Goal: Find contact information: Find contact information

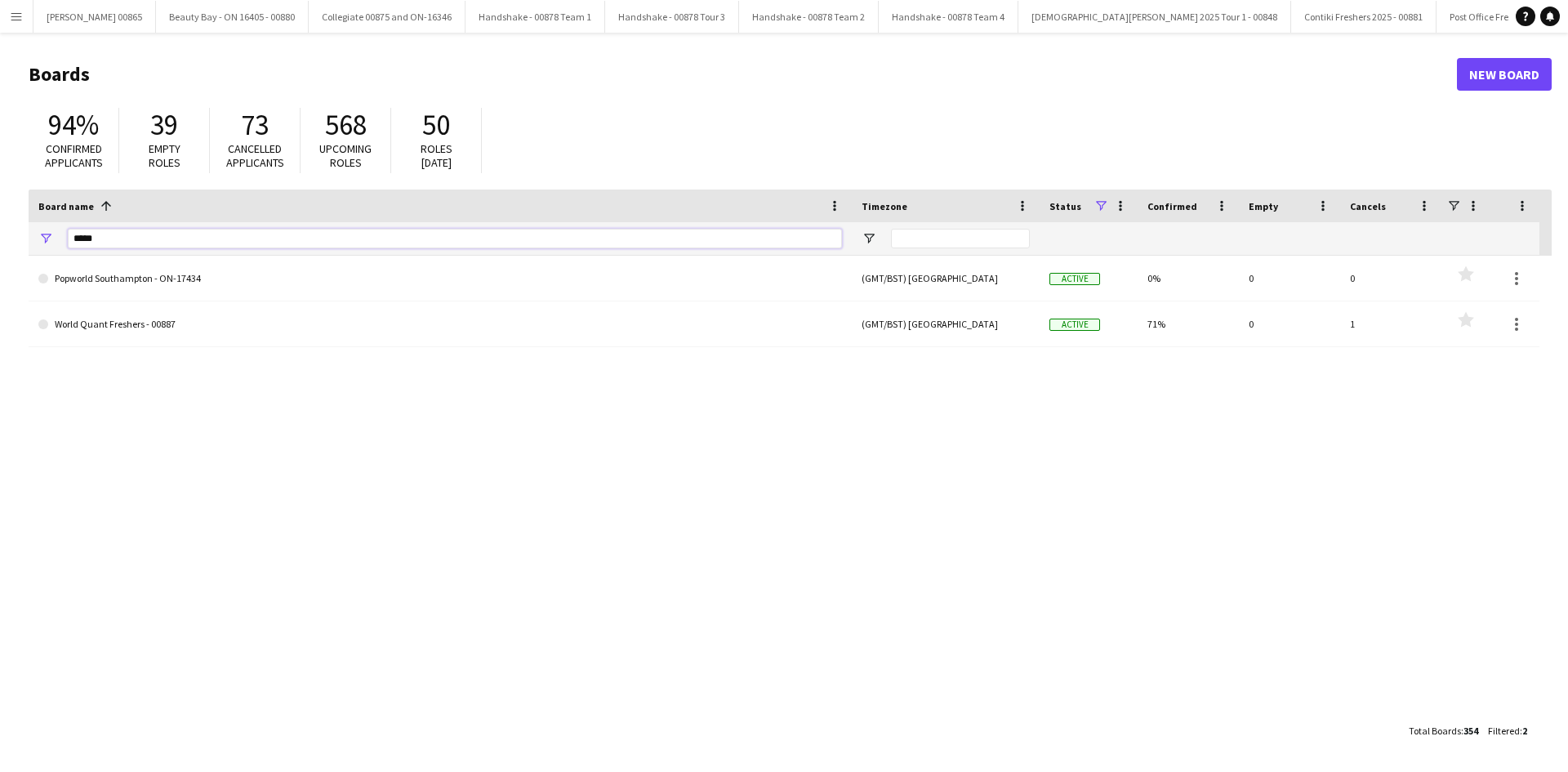
click at [188, 242] on input "*****" at bounding box center [454, 239] width 774 height 19
type input "*****"
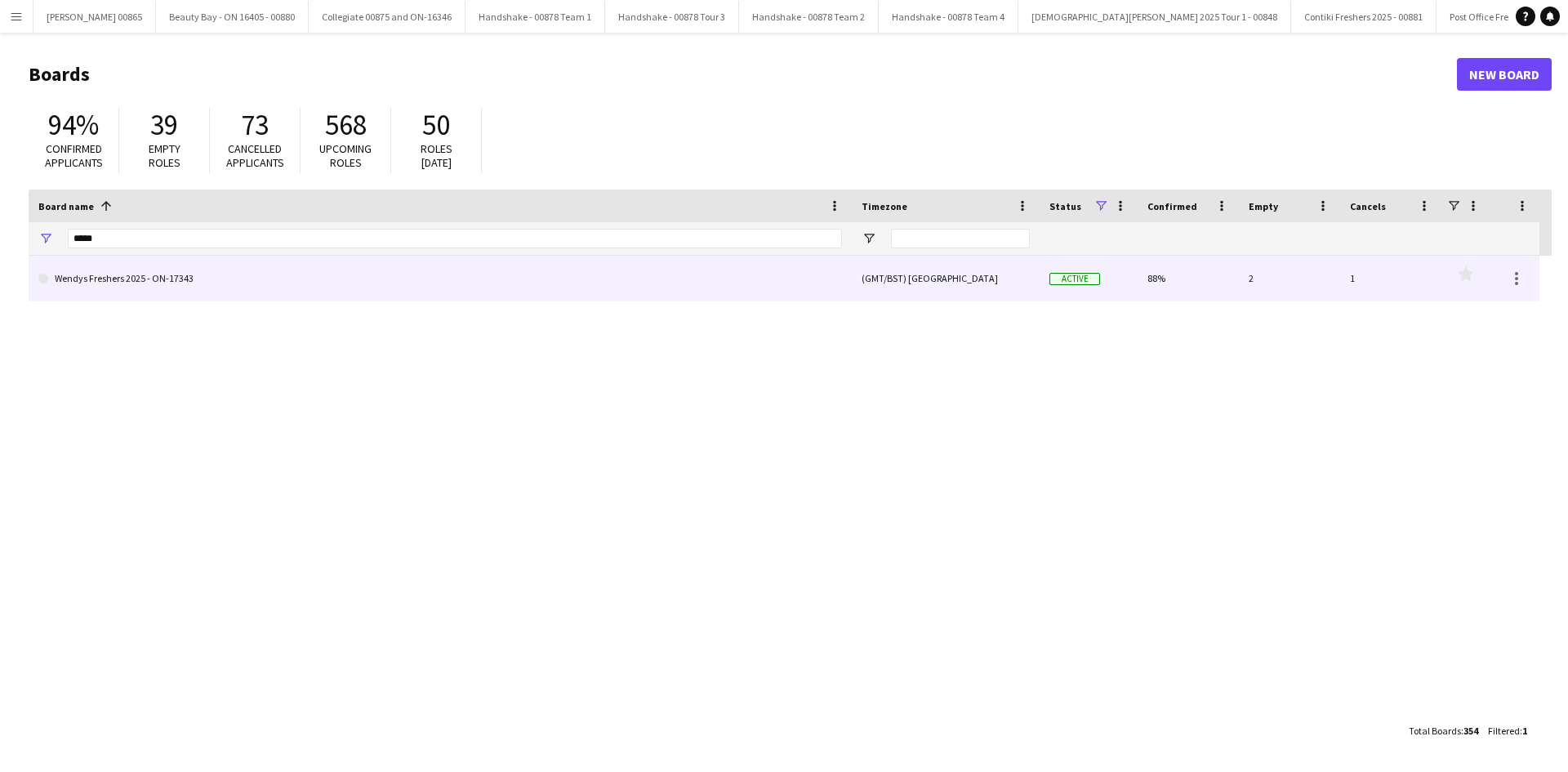
click at [172, 284] on link "Wendys Freshers 2025 - ON-17343" at bounding box center [440, 277] width 803 height 45
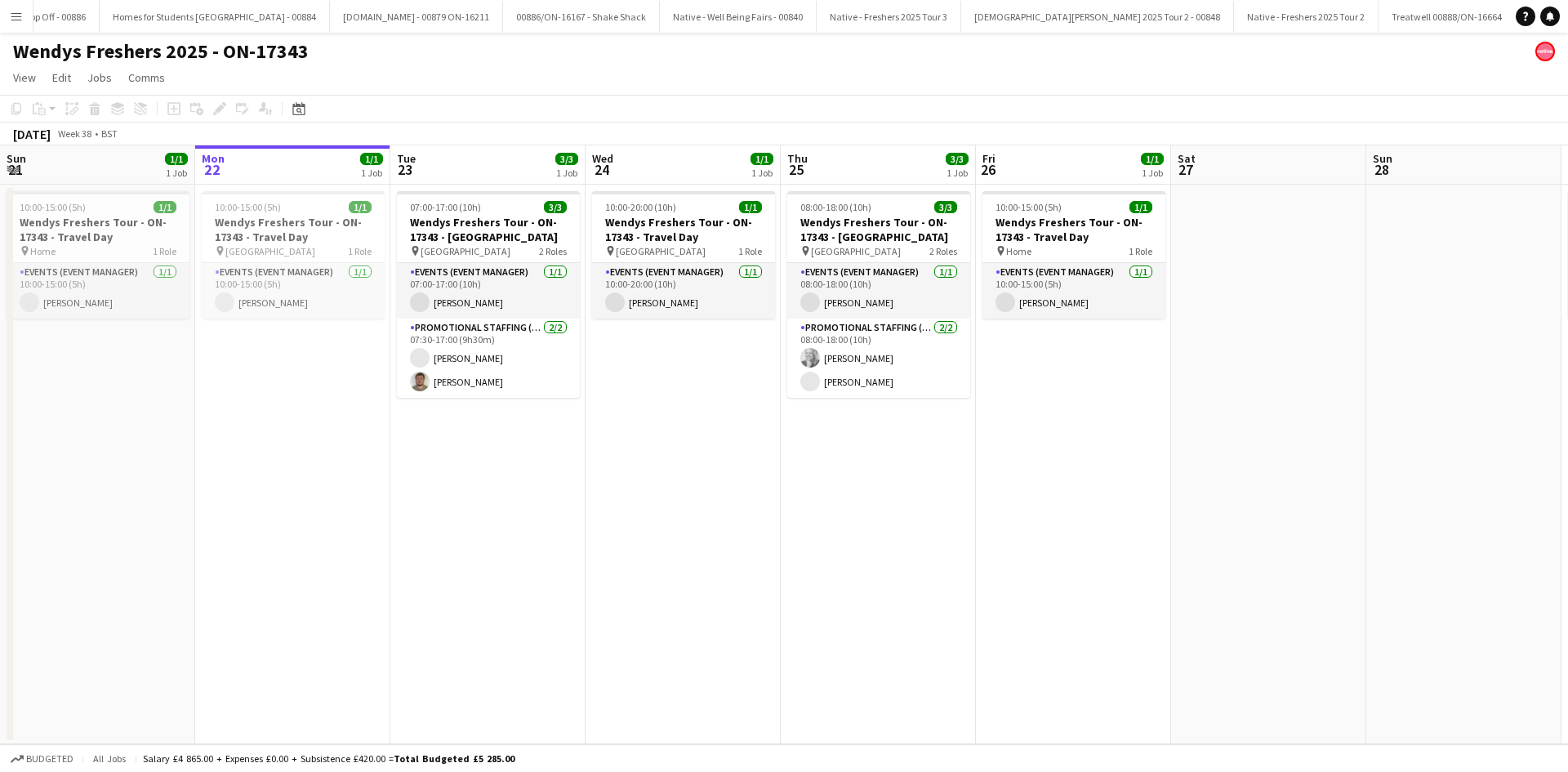
scroll to position [0, 2038]
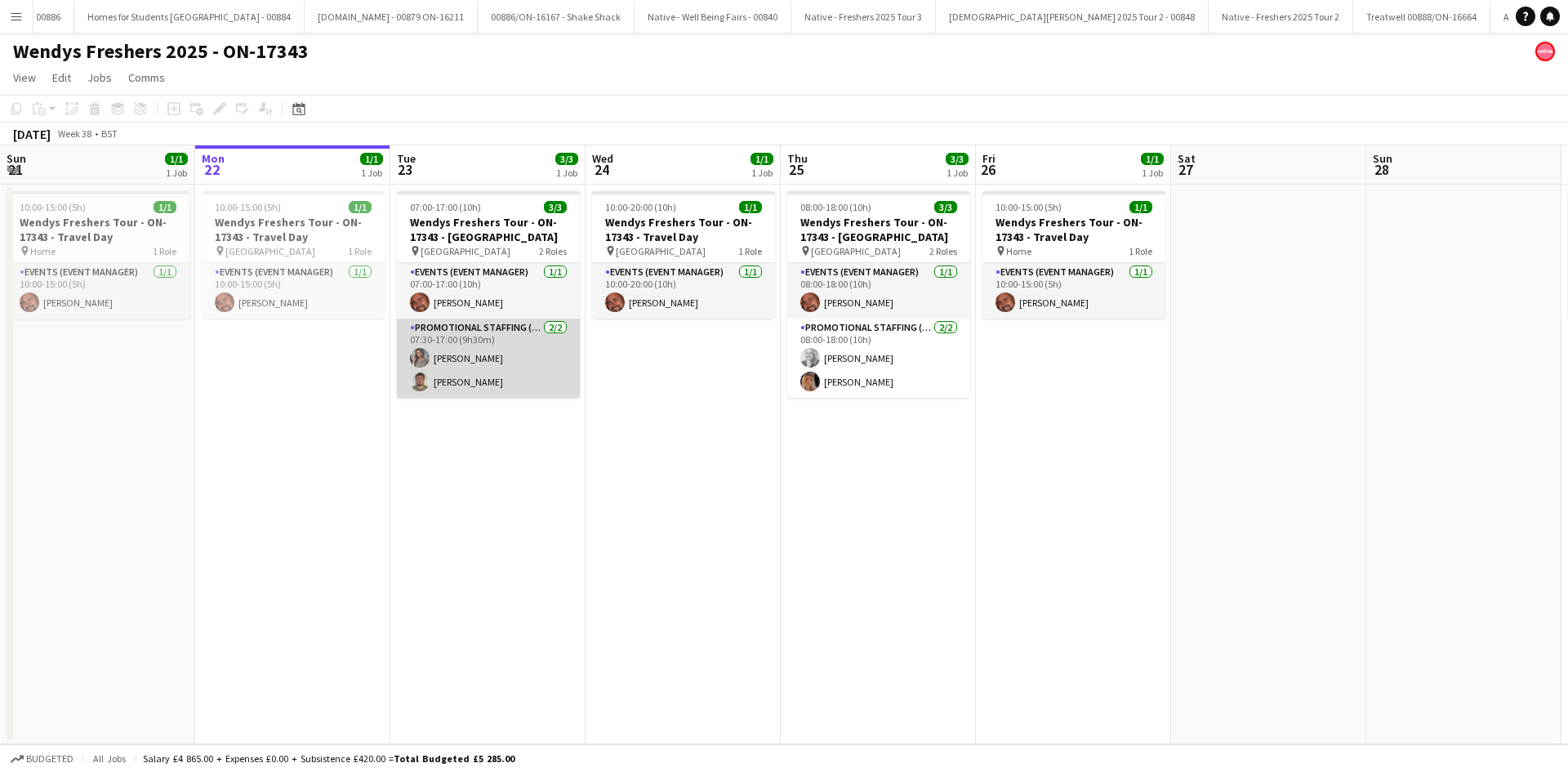
click at [485, 351] on app-card-role "Promotional Staffing (Brand Ambassadors) [DATE] 07:30-17:00 (9h30m) [PERSON_NAM…" at bounding box center [488, 358] width 183 height 79
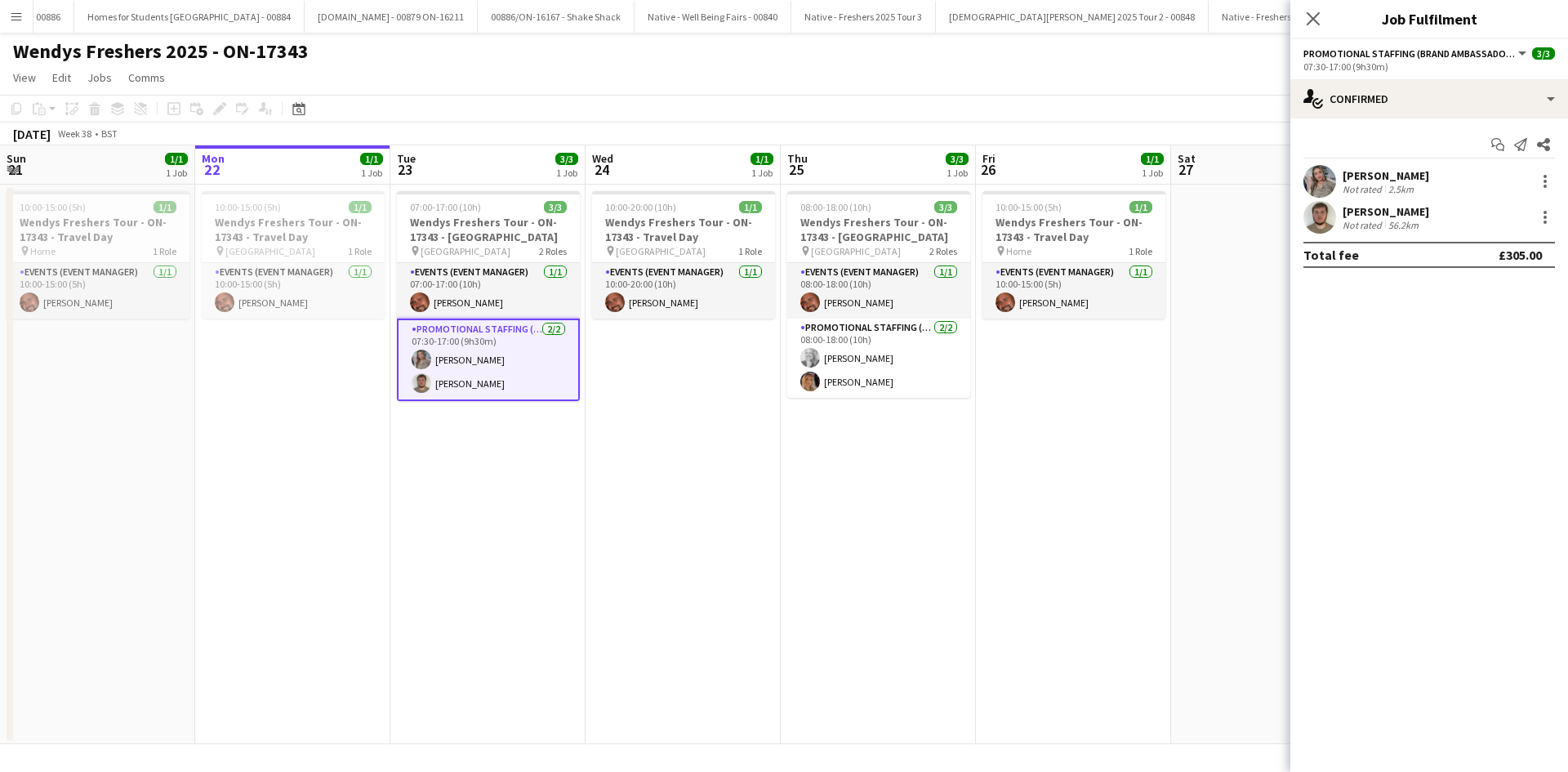
click at [1381, 174] on div "[PERSON_NAME]" at bounding box center [1386, 175] width 87 height 14
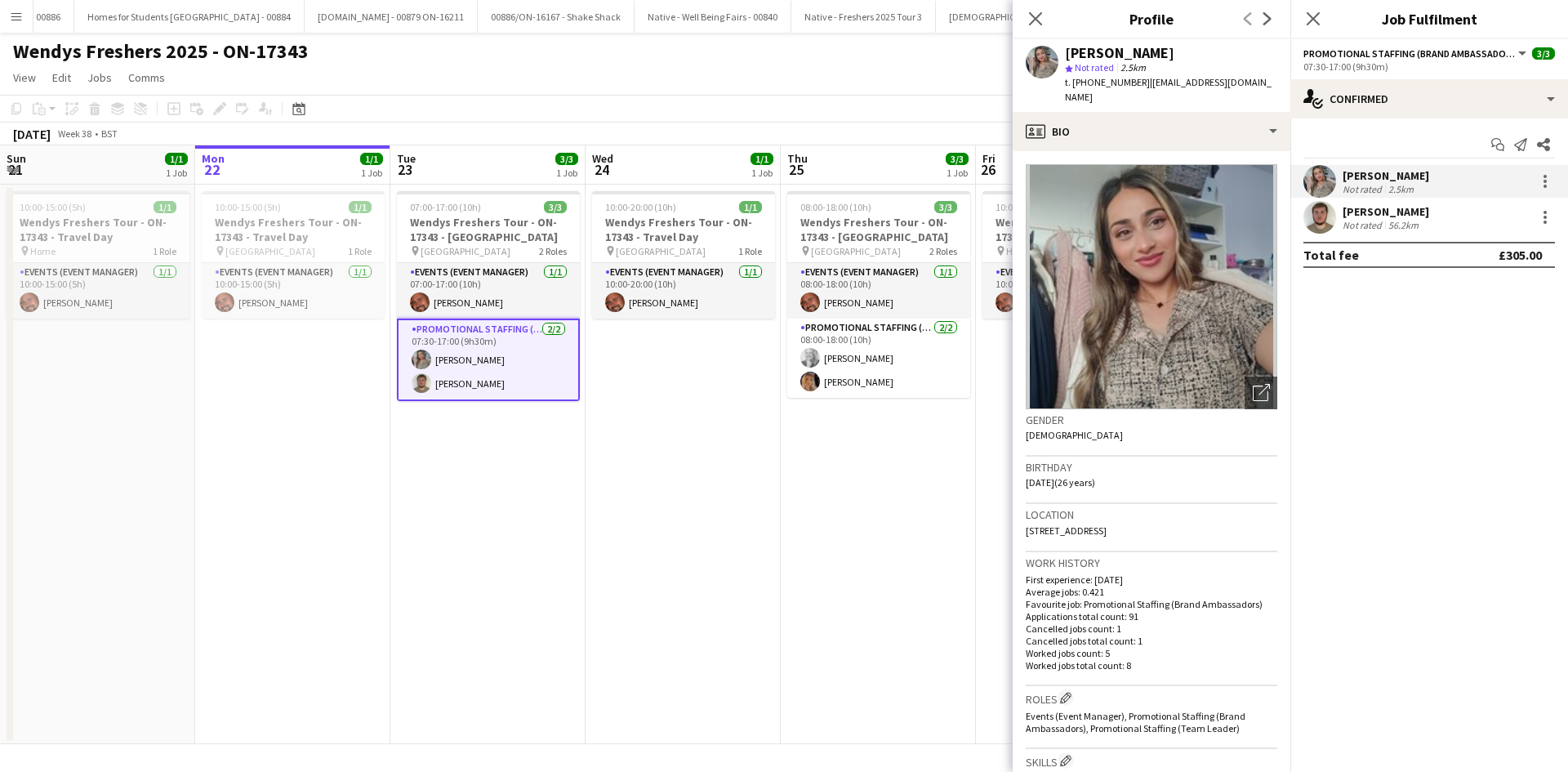
click at [1367, 214] on div "[PERSON_NAME]" at bounding box center [1386, 211] width 87 height 14
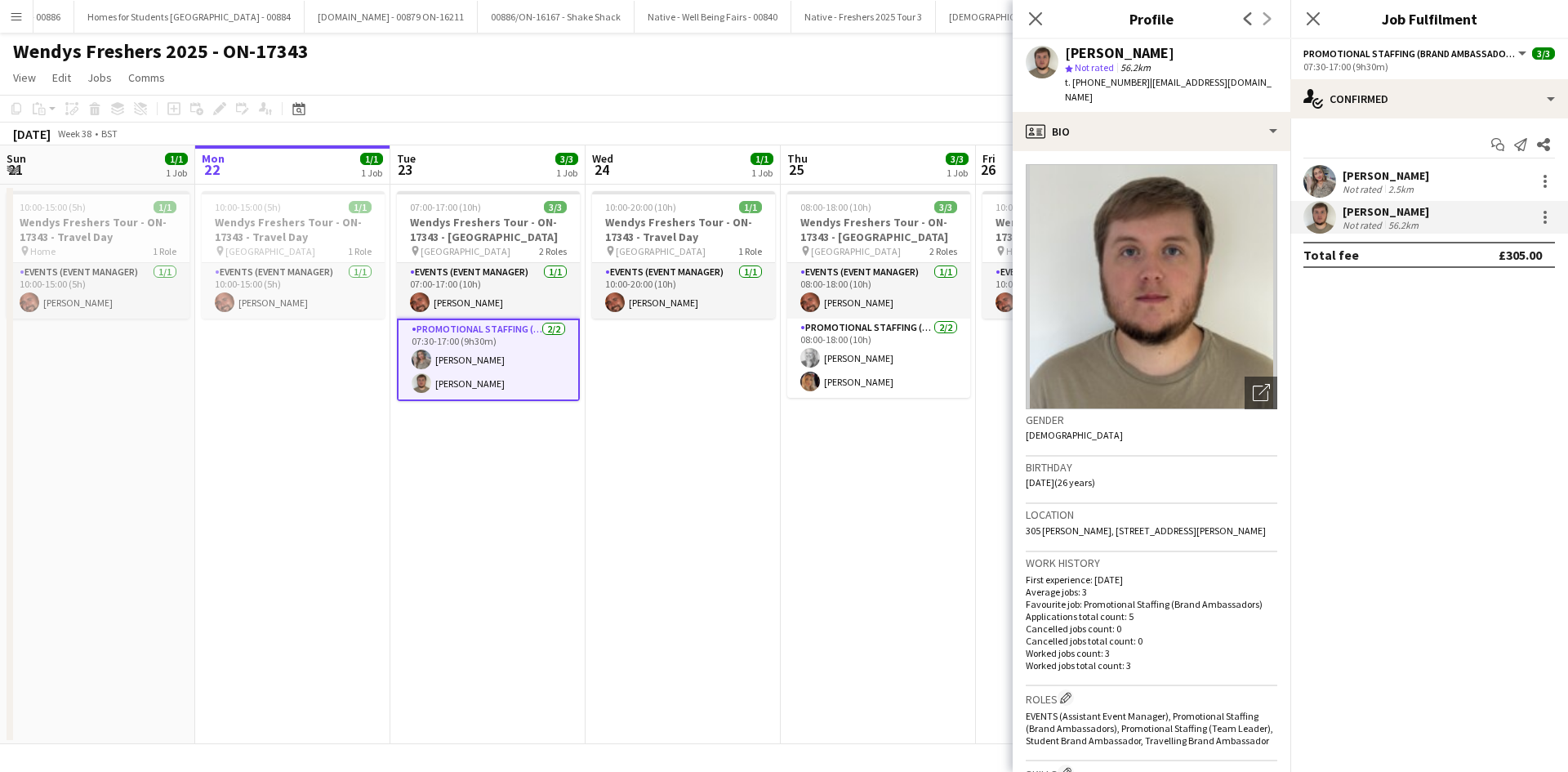
click at [501, 487] on app-date-cell "07:00-17:00 (10h) 3/3 Wendys Freshers Tour - ON-17343 - [GEOGRAPHIC_DATA] pin U…" at bounding box center [488, 464] width 195 height 559
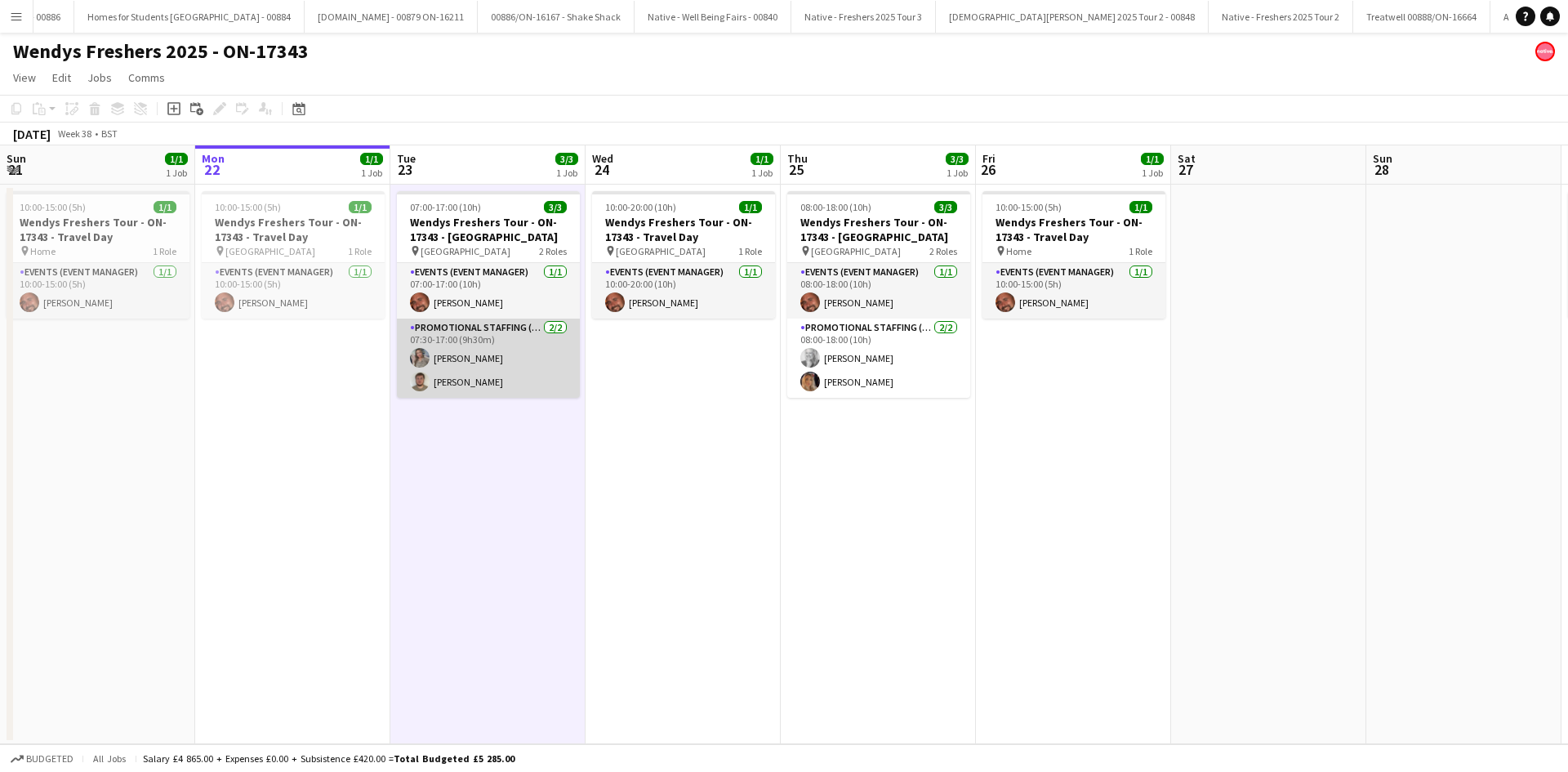
click at [499, 375] on app-card-role "Promotional Staffing (Brand Ambassadors) [DATE] 07:30-17:00 (9h30m) [PERSON_NAM…" at bounding box center [488, 358] width 183 height 79
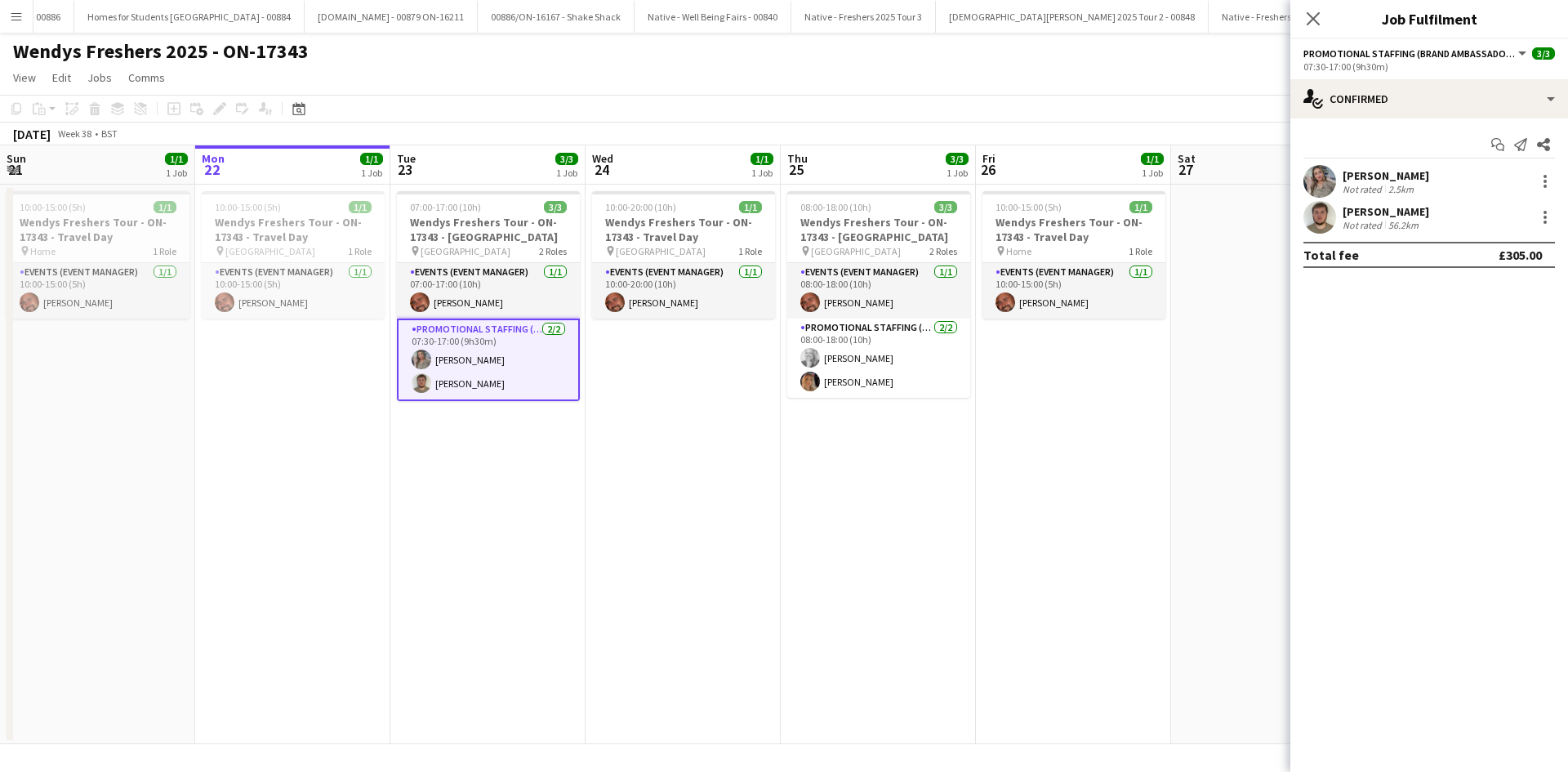
click at [559, 529] on app-date-cell "07:00-17:00 (10h) 3/3 Wendys Freshers Tour - ON-17343 - [GEOGRAPHIC_DATA] pin U…" at bounding box center [488, 464] width 195 height 559
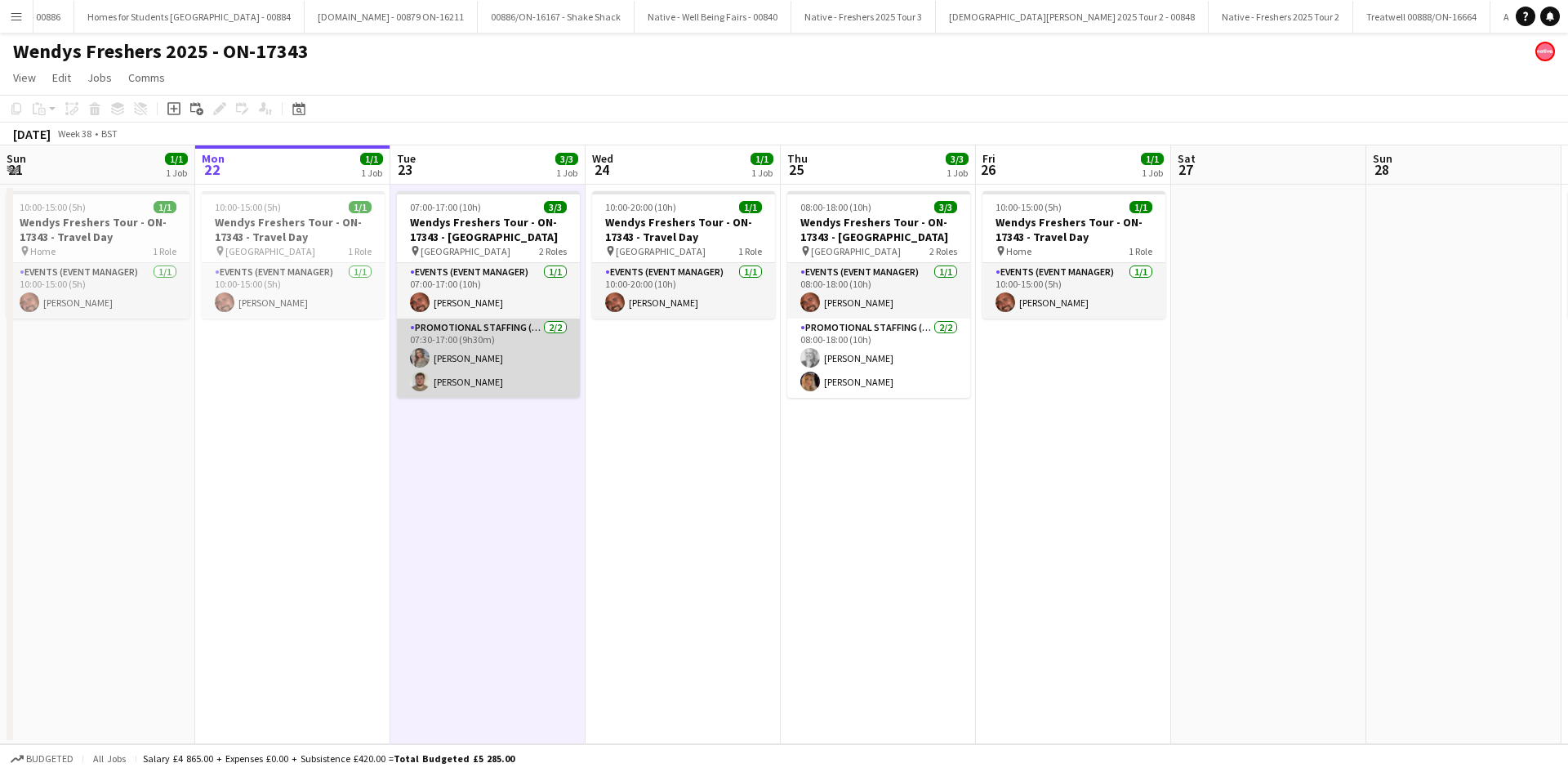
click at [461, 392] on app-card-role "Promotional Staffing (Brand Ambassadors) [DATE] 07:30-17:00 (9h30m) [PERSON_NAM…" at bounding box center [488, 358] width 183 height 79
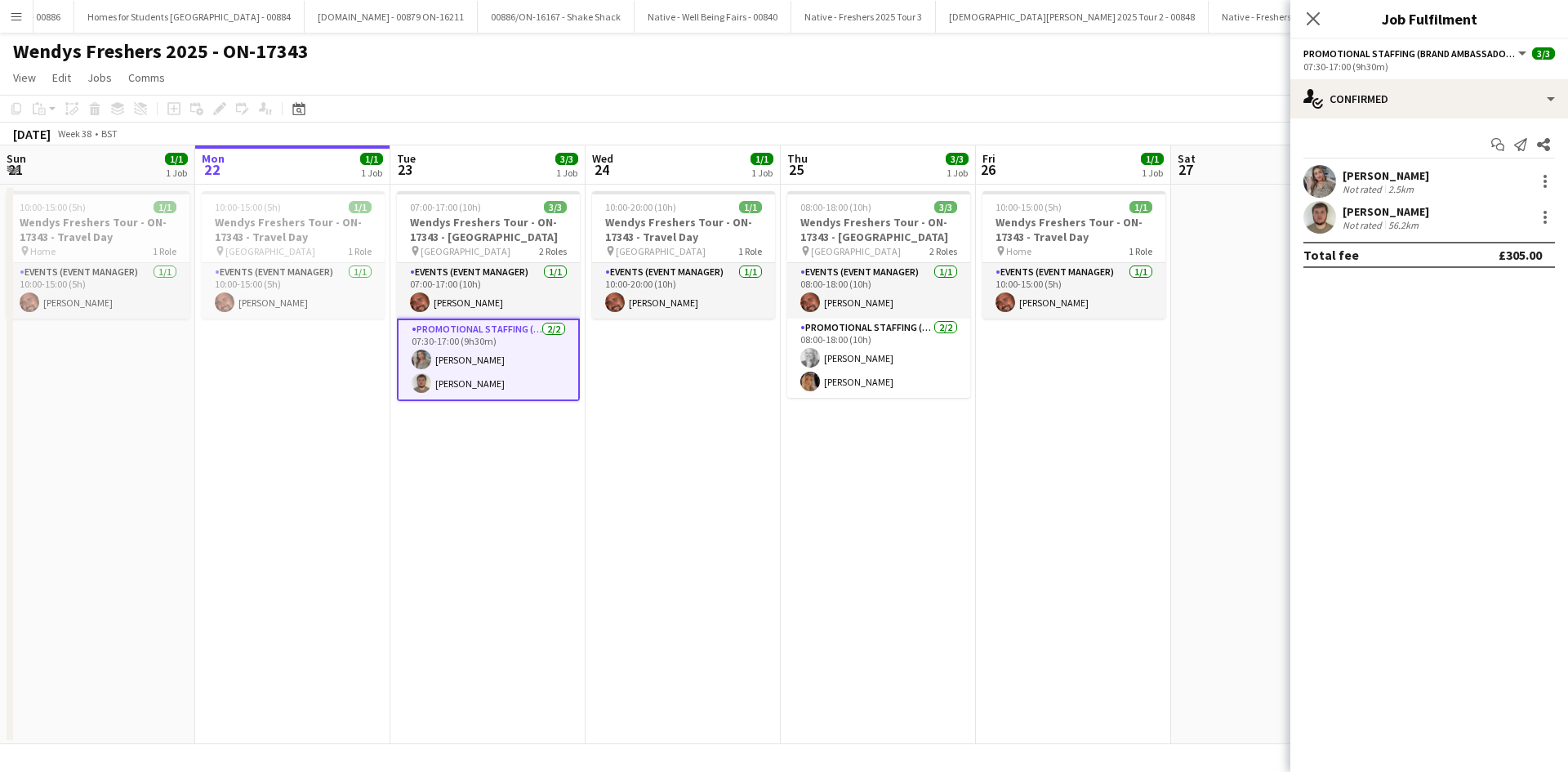
click at [1340, 211] on div "[PERSON_NAME] Not rated 56.2km" at bounding box center [1429, 217] width 277 height 33
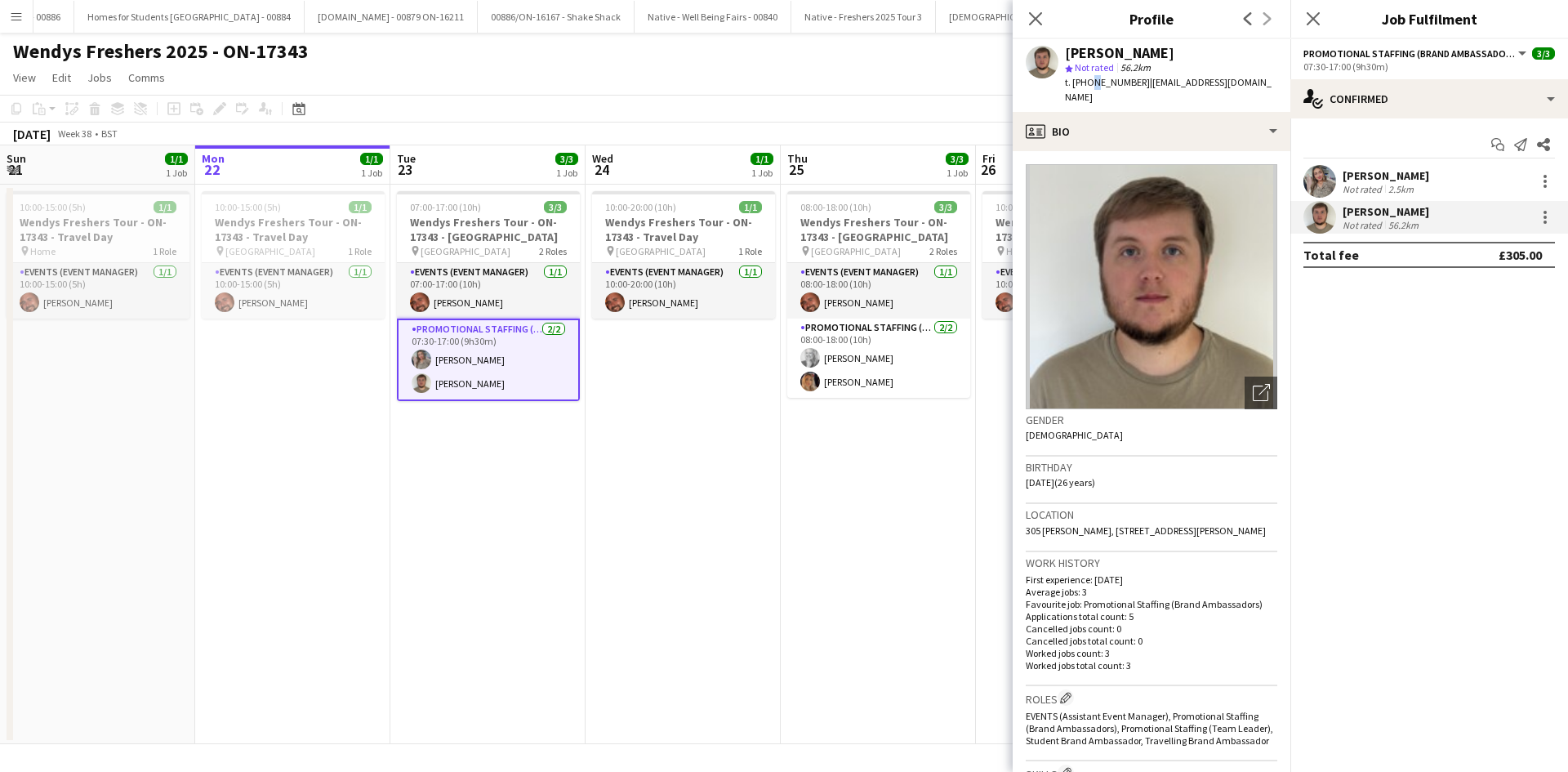
click at [1089, 80] on span "t. [PHONE_NUMBER]" at bounding box center [1108, 82] width 85 height 13
drag, startPoint x: 1089, startPoint y: 80, endPoint x: 1110, endPoint y: 80, distance: 21.0
click at [1110, 80] on span "t. [PHONE_NUMBER]" at bounding box center [1108, 82] width 85 height 13
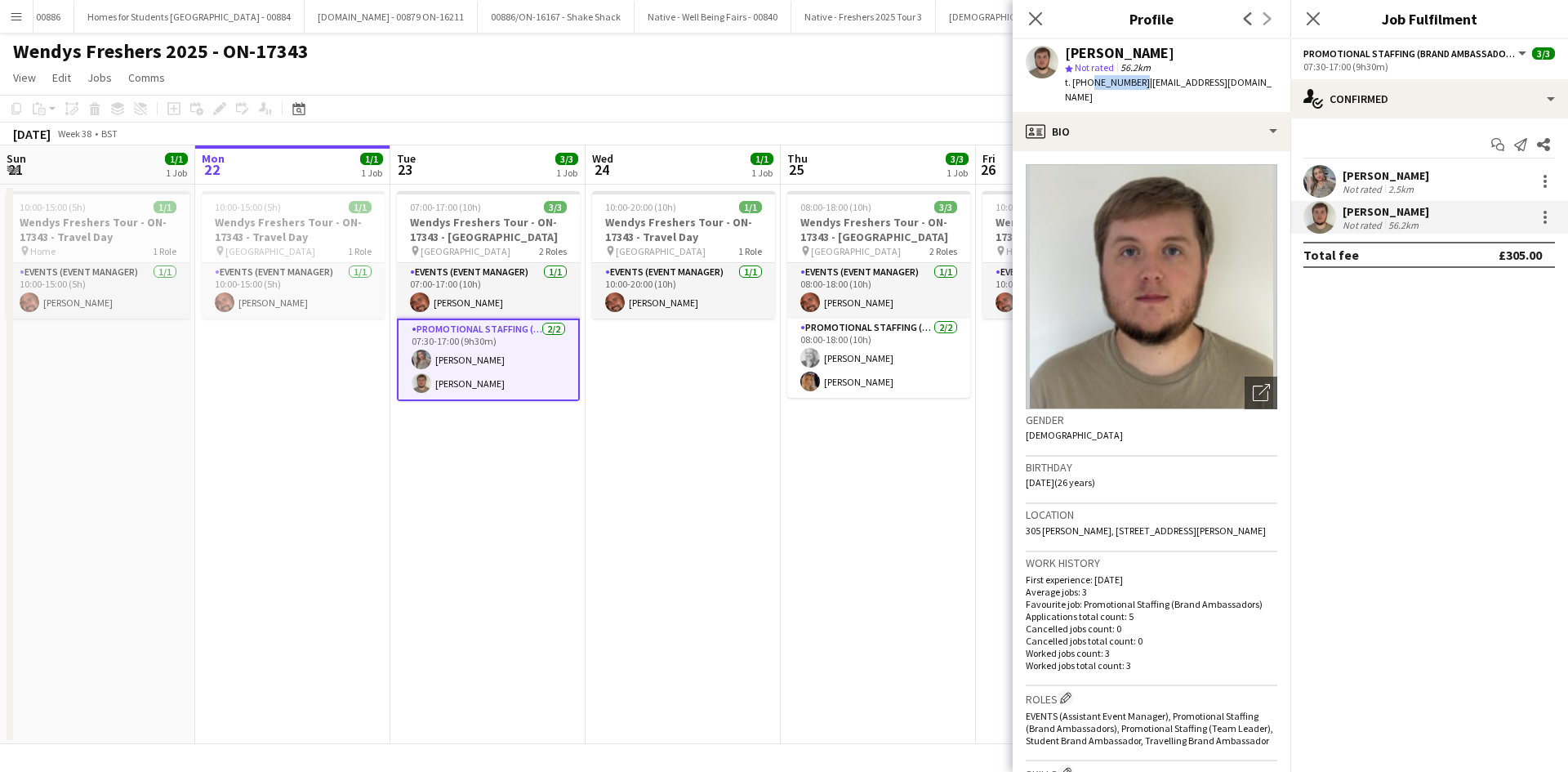
drag, startPoint x: 1135, startPoint y: 83, endPoint x: 1087, endPoint y: 87, distance: 48.2
click at [1087, 87] on span "t. [PHONE_NUMBER]" at bounding box center [1108, 82] width 85 height 13
copy span "7554749661"
